Goal: Information Seeking & Learning: Learn about a topic

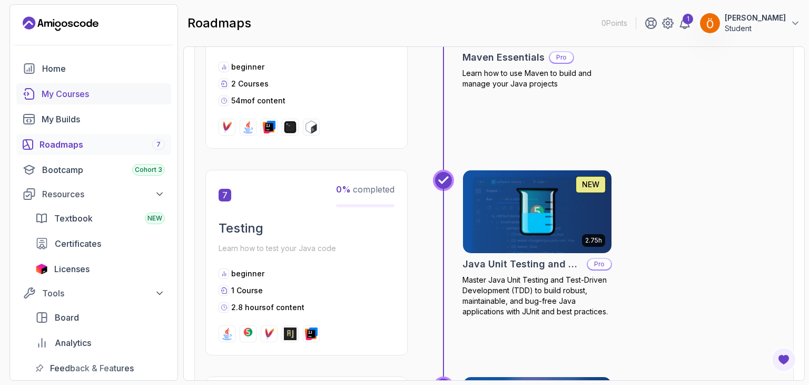
click at [122, 85] on link "My Courses" at bounding box center [93, 93] width 155 height 21
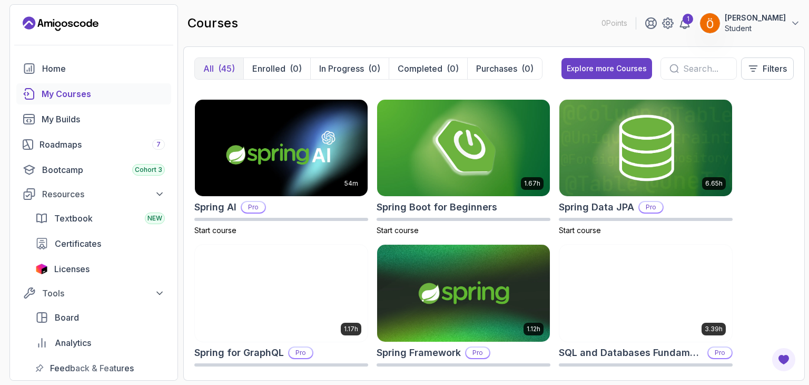
scroll to position [1731, 0]
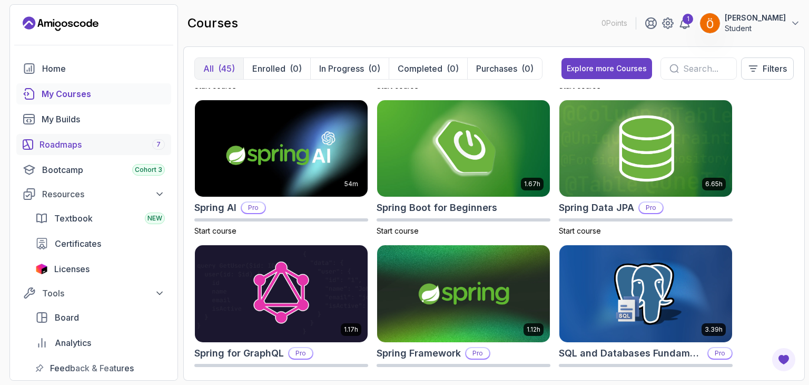
click at [126, 141] on div "Roadmaps 7" at bounding box center [102, 144] width 125 height 13
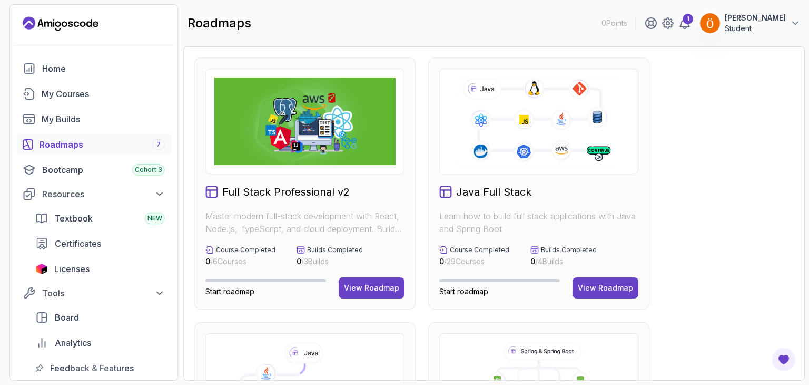
scroll to position [61, 0]
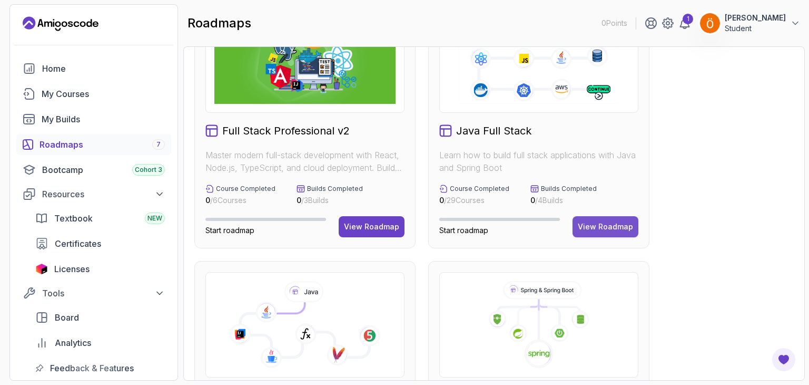
click at [609, 233] on button "View Roadmap" at bounding box center [606, 226] width 66 height 21
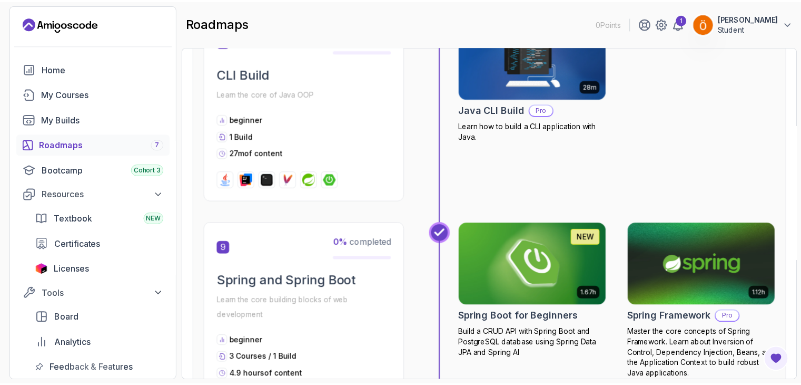
scroll to position [1813, 0]
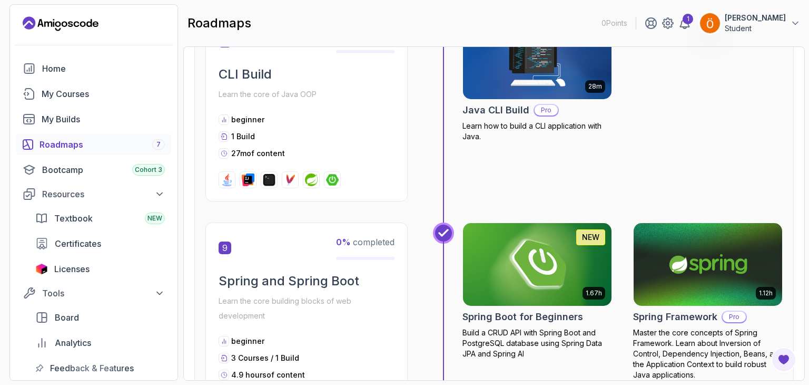
click at [563, 264] on img at bounding box center [537, 264] width 156 height 87
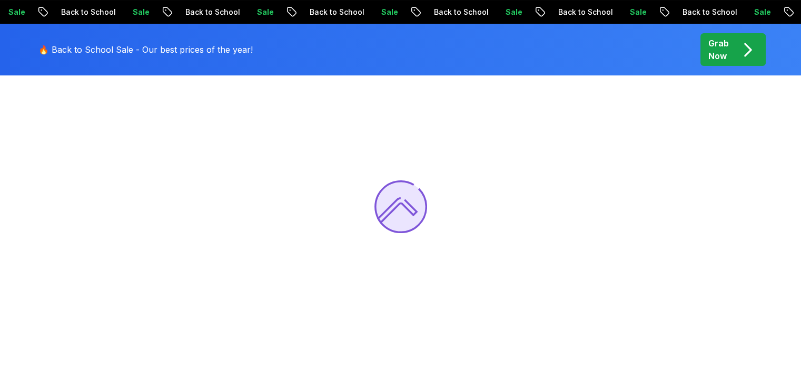
scroll to position [107, 0]
